Goal: Complete application form

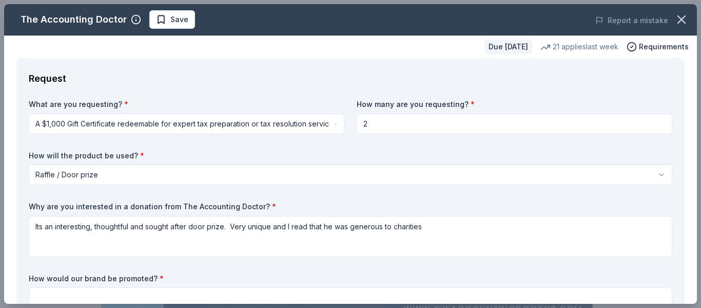
select select "raffleDoorPrize"
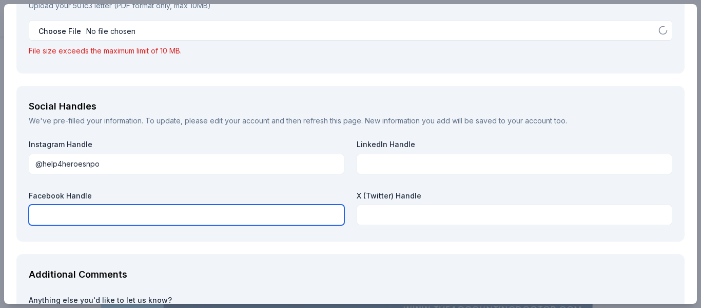
click at [71, 219] on input "text" at bounding box center [187, 214] width 316 height 21
type input "Help4Heroes 501c3 Charity"
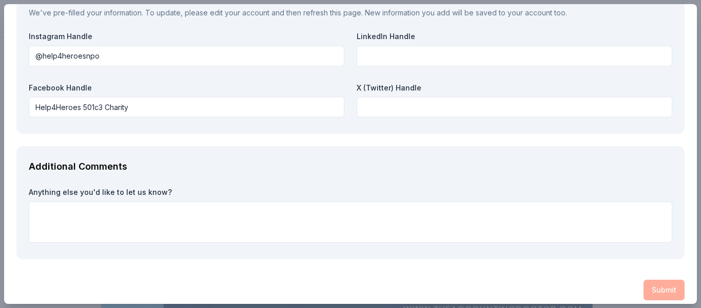
scroll to position [1251, 0]
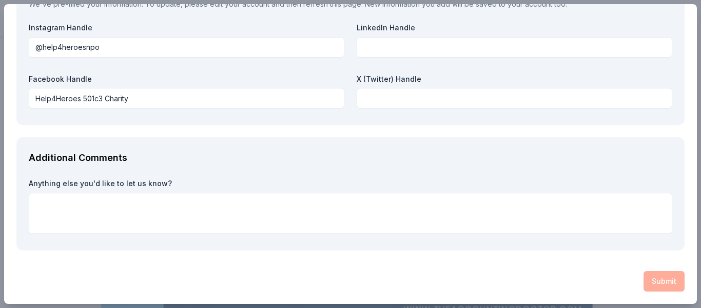
click at [659, 284] on div "Submit" at bounding box center [350, 281] width 669 height 21
click at [659, 279] on div "Submit" at bounding box center [350, 281] width 669 height 21
click at [663, 277] on div "Submit" at bounding box center [350, 281] width 669 height 21
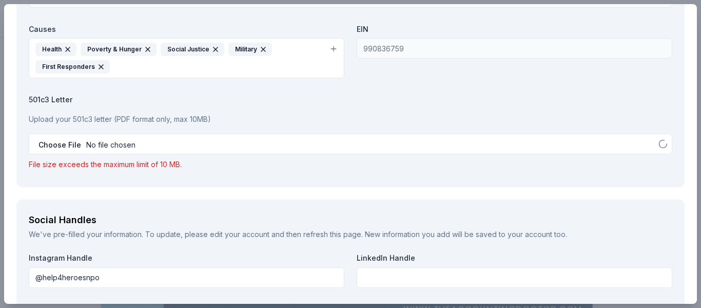
scroll to position [1019, 0]
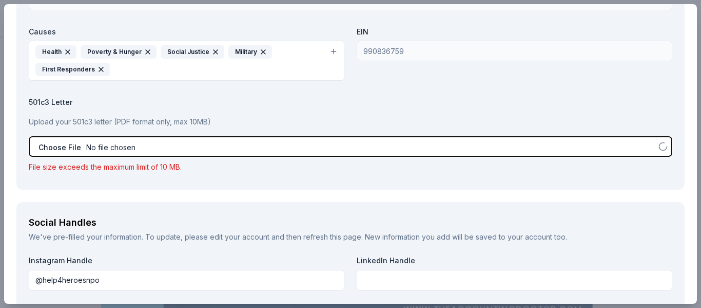
click at [108, 148] on input "file" at bounding box center [351, 146] width 644 height 21
type input "C:\fakepath\irs401c3letter.pdf"
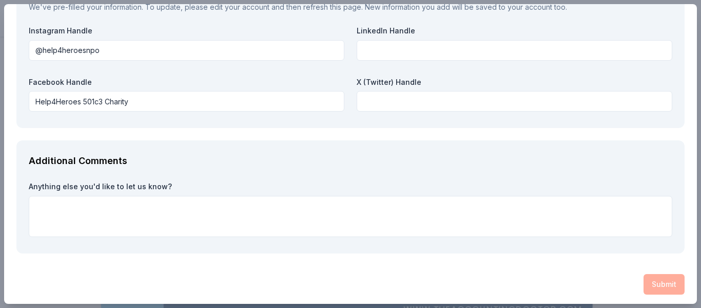
scroll to position [1235, 0]
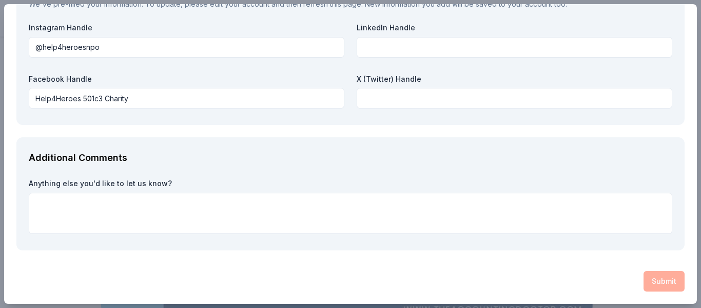
click at [657, 281] on div "Submit" at bounding box center [350, 281] width 669 height 21
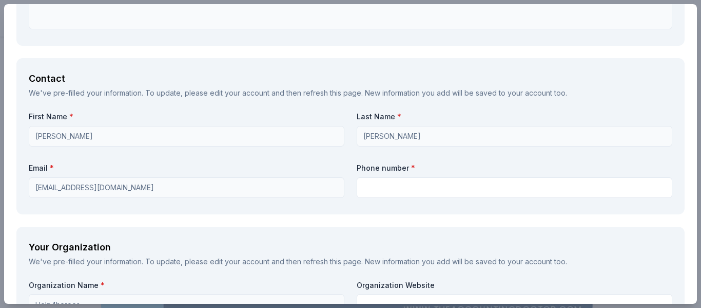
scroll to position [637, 0]
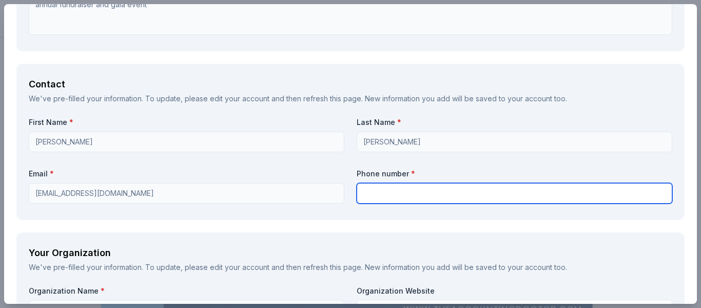
click at [362, 197] on input "text" at bounding box center [515, 193] width 316 height 21
type input "8647278202"
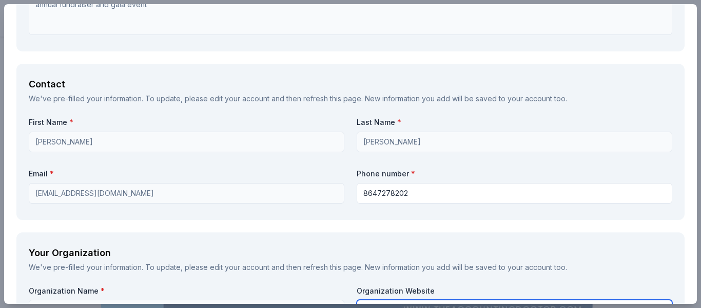
type input "Help4Heroes"
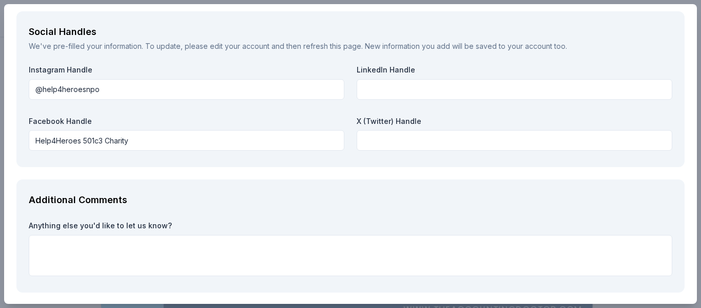
scroll to position [1235, 0]
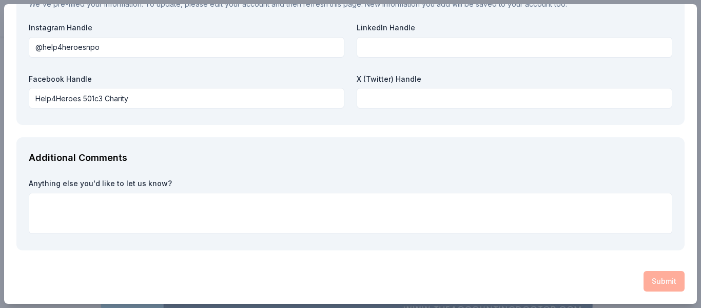
click at [659, 280] on div "Submit" at bounding box center [350, 281] width 669 height 21
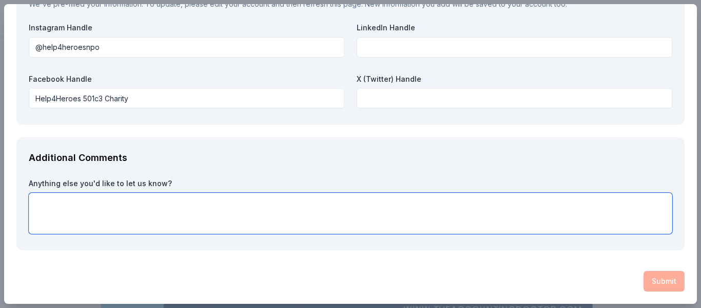
click at [156, 193] on textarea at bounding box center [351, 213] width 644 height 41
type textarea "no"
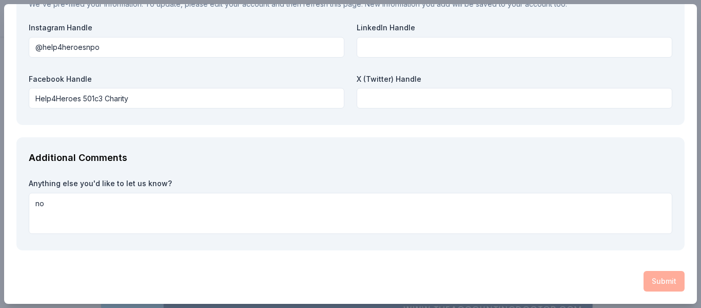
click at [654, 273] on div "Submit" at bounding box center [350, 281] width 669 height 21
click at [652, 276] on div "Submit" at bounding box center [350, 281] width 669 height 21
click at [634, 274] on div "Submit" at bounding box center [350, 281] width 669 height 21
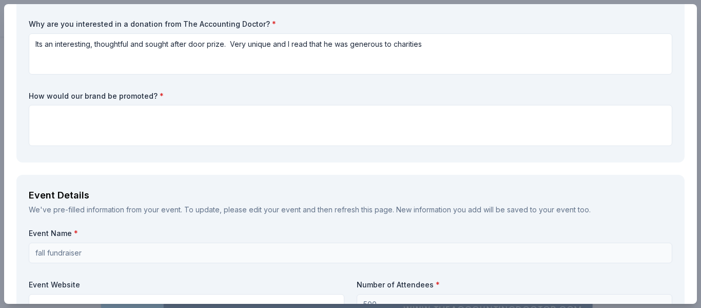
scroll to position [197, 0]
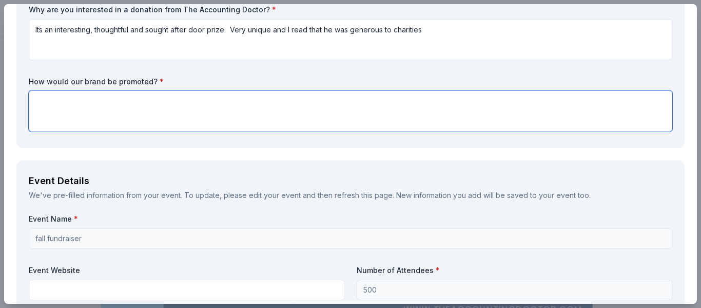
click at [86, 102] on textarea at bounding box center [351, 110] width 644 height 41
click at [86, 102] on textarea "at the event when we give away each voucher," at bounding box center [351, 110] width 644 height 41
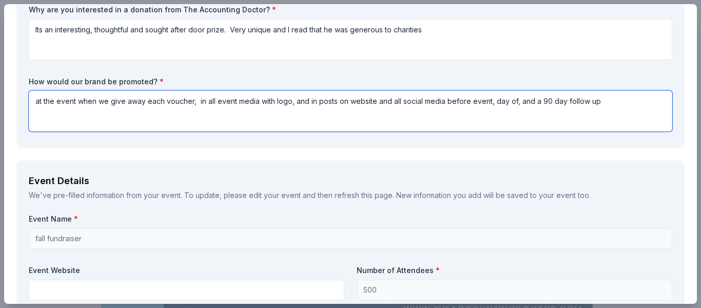
type textarea "at the event when we give away each voucher, in all event media with logo, and …"
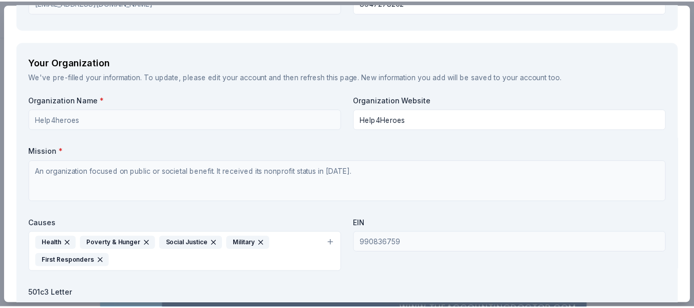
scroll to position [1235, 0]
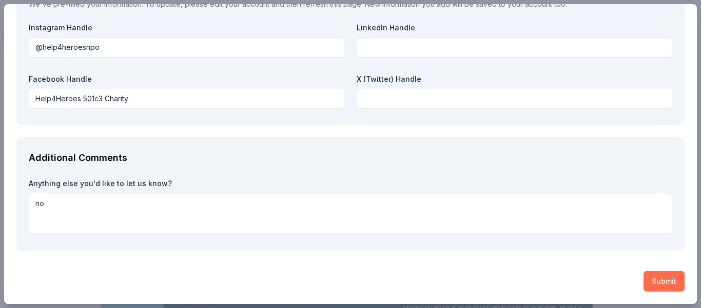
click at [656, 282] on button "Submit" at bounding box center [664, 281] width 41 height 21
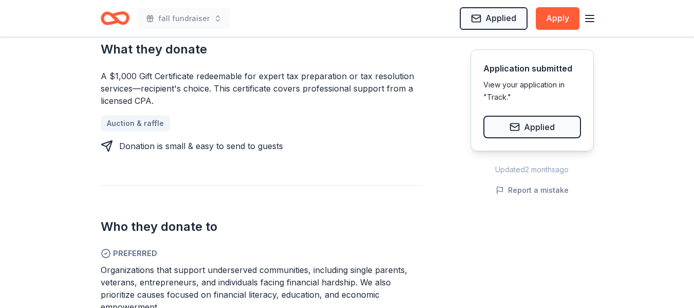
scroll to position [0, 0]
